Goal: Navigation & Orientation: Find specific page/section

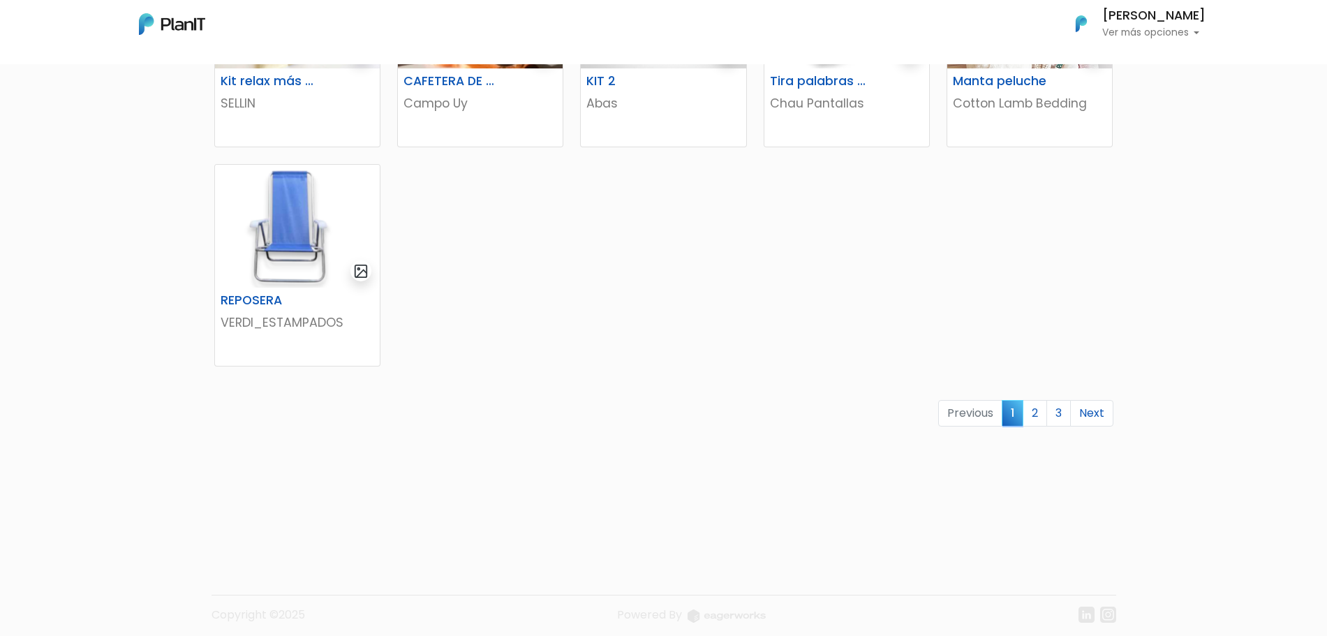
scroll to position [832, 0]
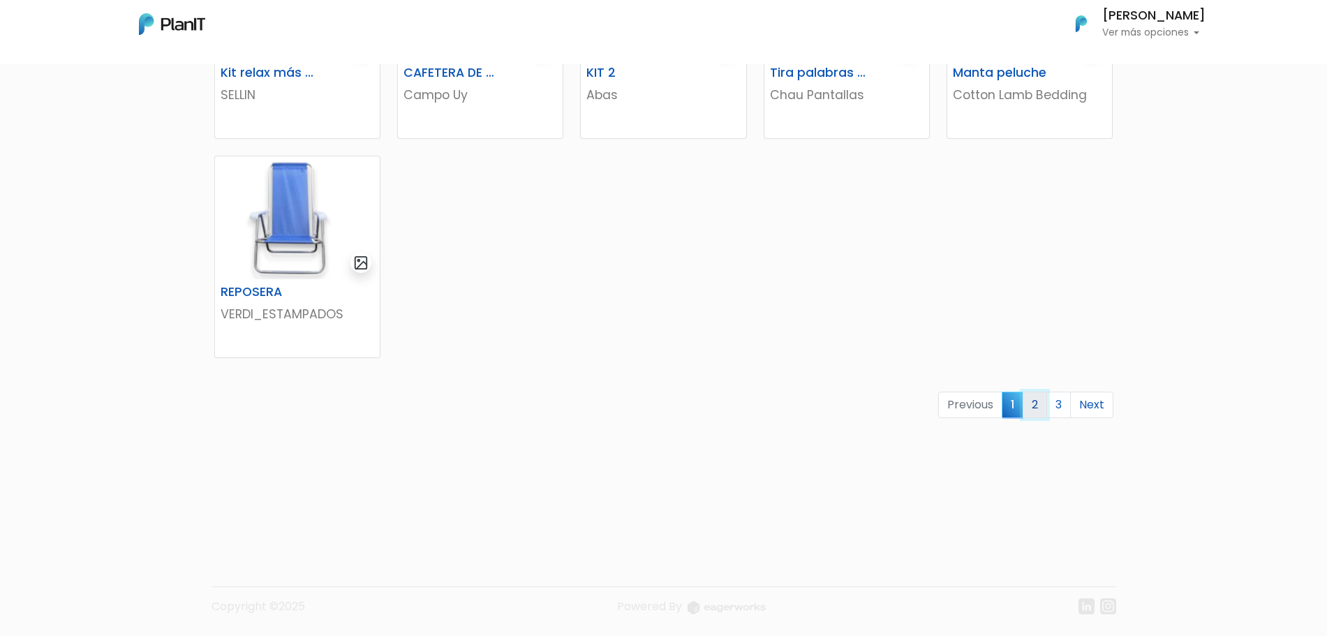
click at [1031, 408] on link "2" at bounding box center [1035, 405] width 24 height 27
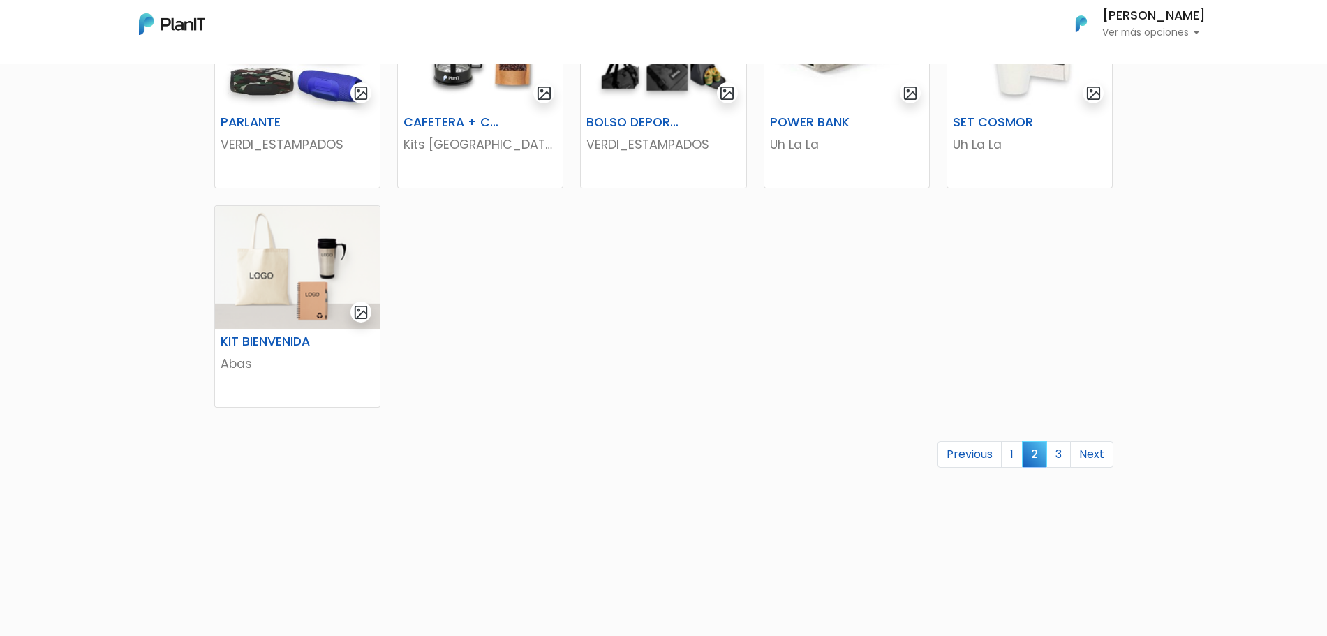
scroll to position [832, 0]
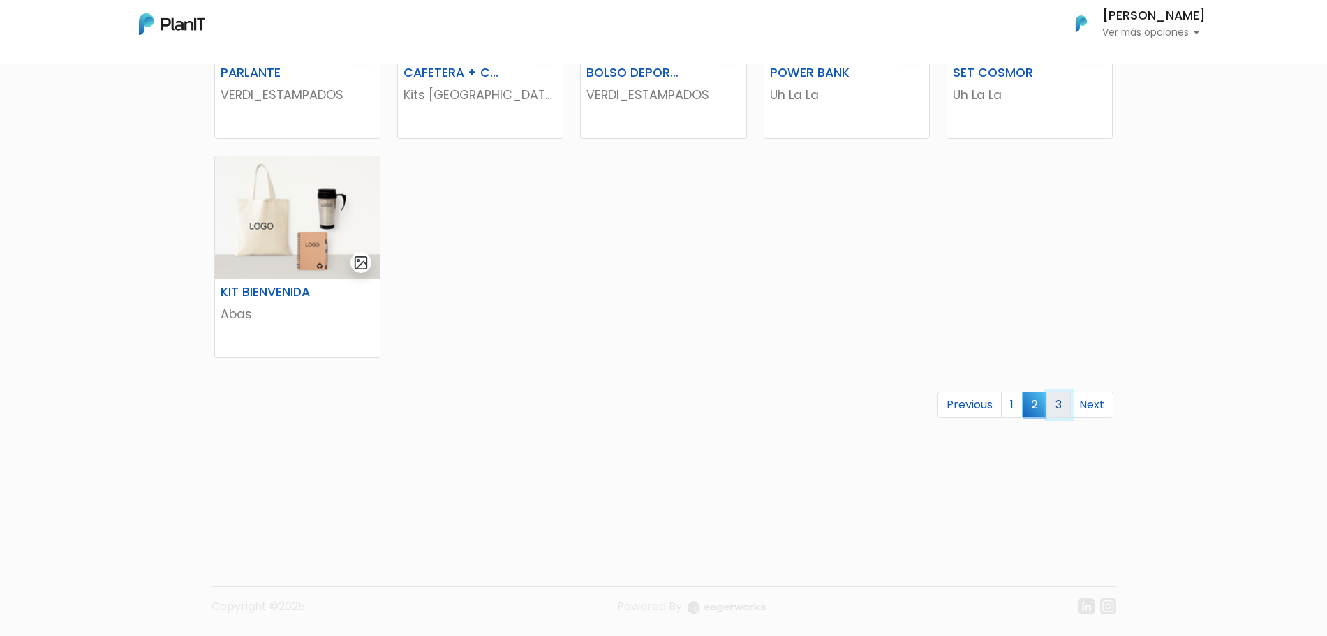
click at [1058, 403] on link "3" at bounding box center [1059, 405] width 24 height 27
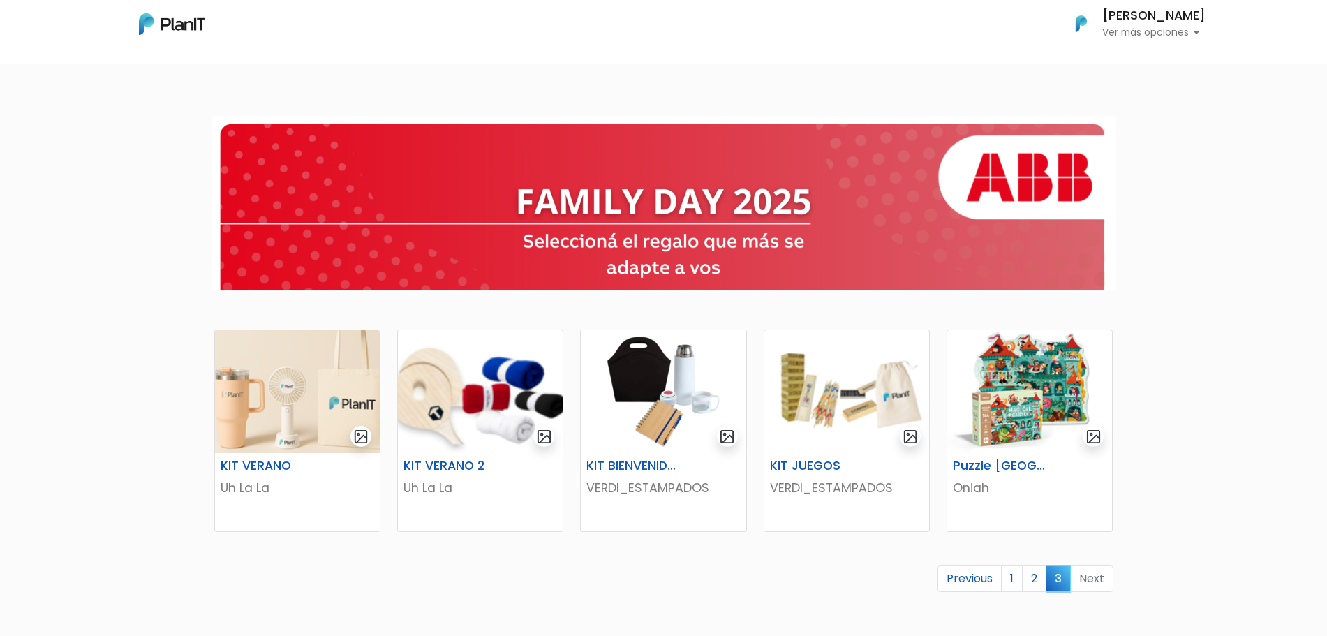
scroll to position [174, 0]
